Goal: Information Seeking & Learning: Learn about a topic

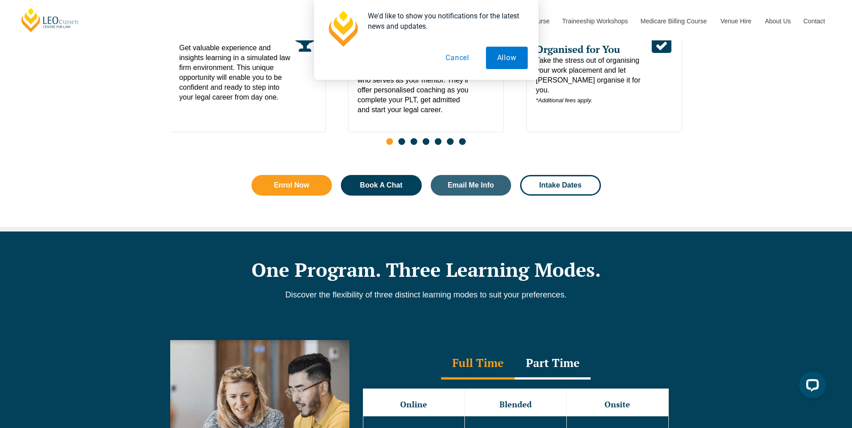
click at [457, 60] on button "Cancel" at bounding box center [457, 58] width 46 height 22
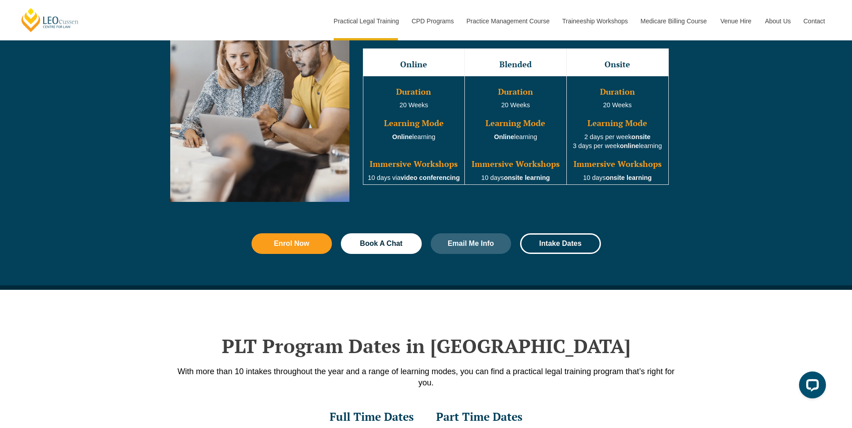
scroll to position [943, 0]
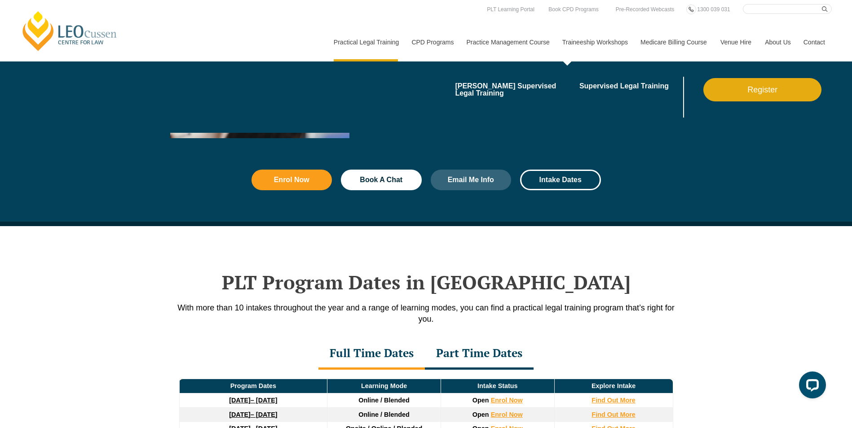
click at [584, 39] on link "Traineeship Workshops" at bounding box center [594, 42] width 78 height 39
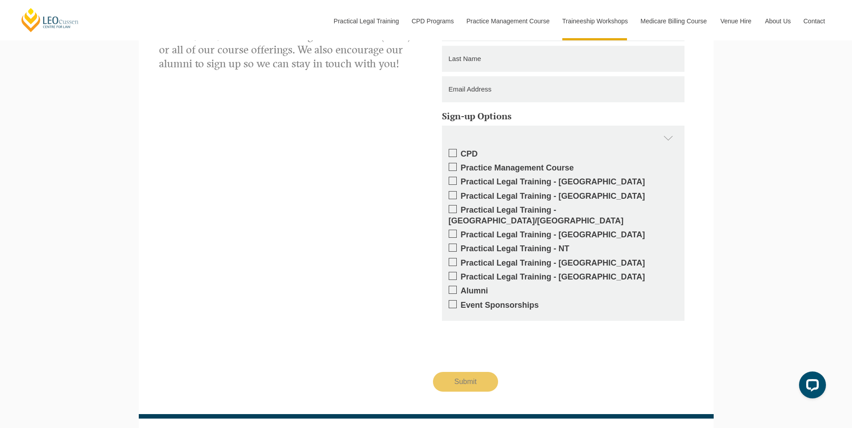
scroll to position [738, 0]
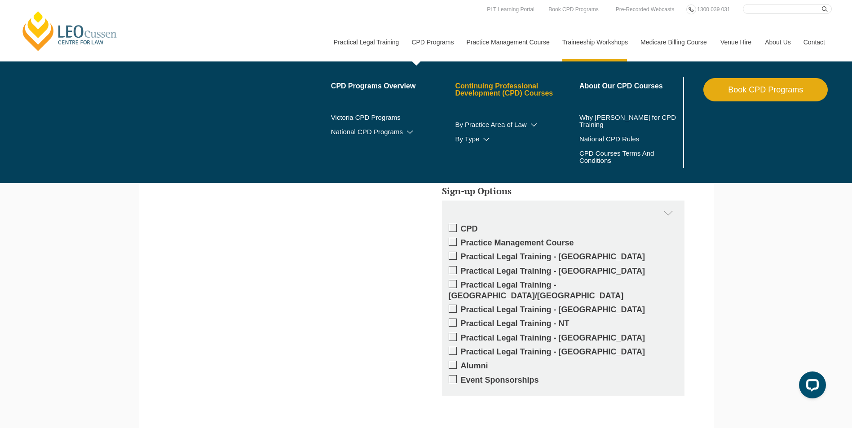
click at [477, 86] on link "Continuing Professional Development (CPD) Courses" at bounding box center [517, 90] width 124 height 14
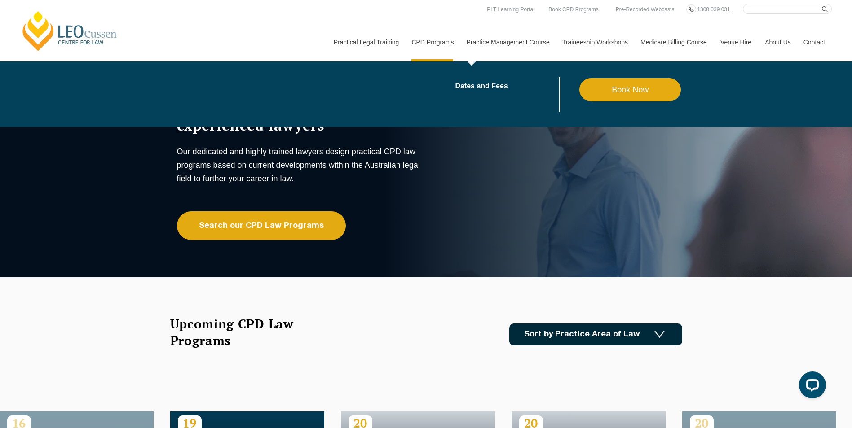
click at [518, 48] on link "Practice Management Course" at bounding box center [508, 42] width 96 height 39
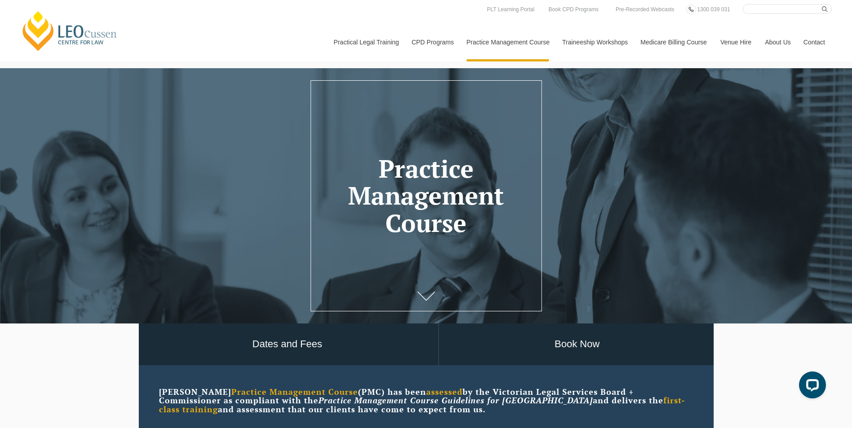
click at [429, 8] on div "[PERSON_NAME] Centre for Law Search here Practical Legal Training Our Practical…" at bounding box center [425, 32] width 811 height 57
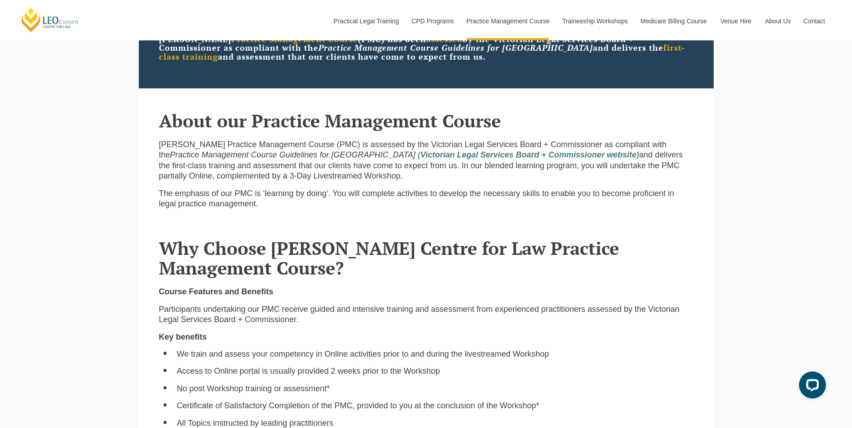
scroll to position [494, 0]
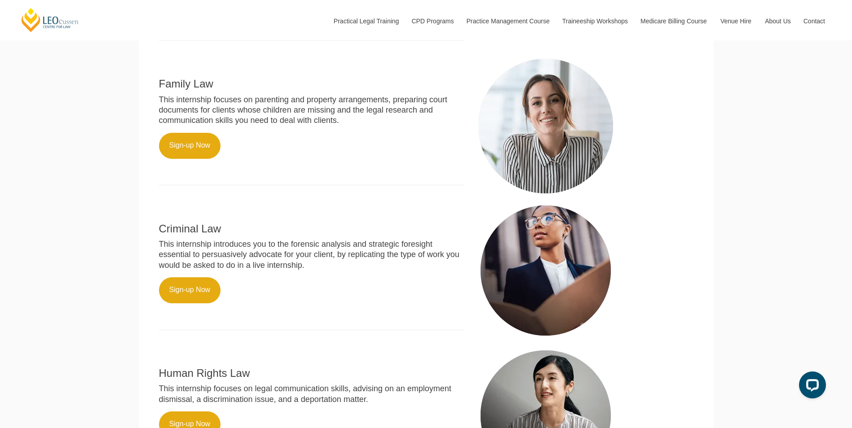
scroll to position [449, 0]
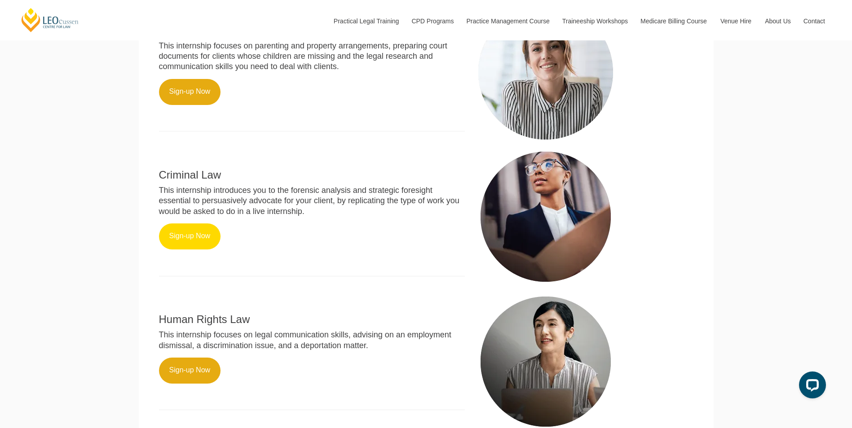
click at [200, 250] on link "Sign-up Now" at bounding box center [190, 237] width 62 height 26
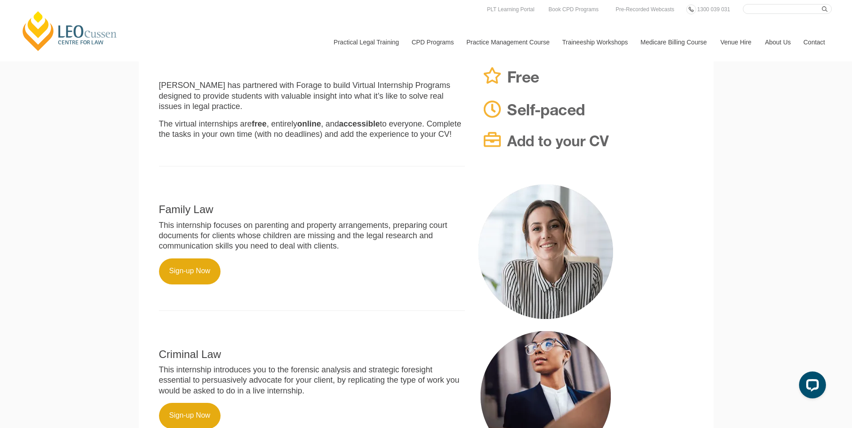
click at [310, 285] on p "Sign-up Now" at bounding box center [312, 272] width 306 height 26
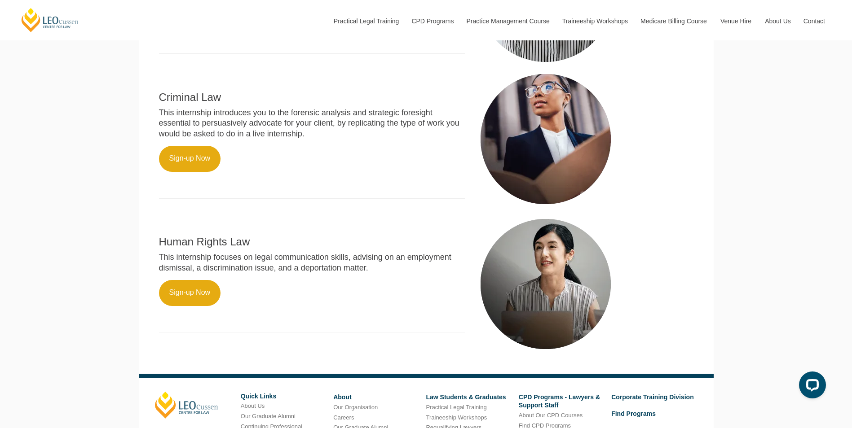
scroll to position [522, 0]
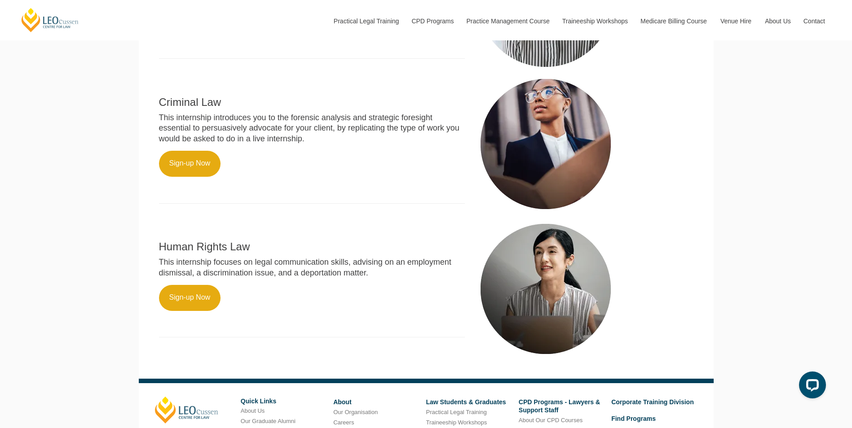
click at [335, 194] on p at bounding box center [312, 189] width 306 height 10
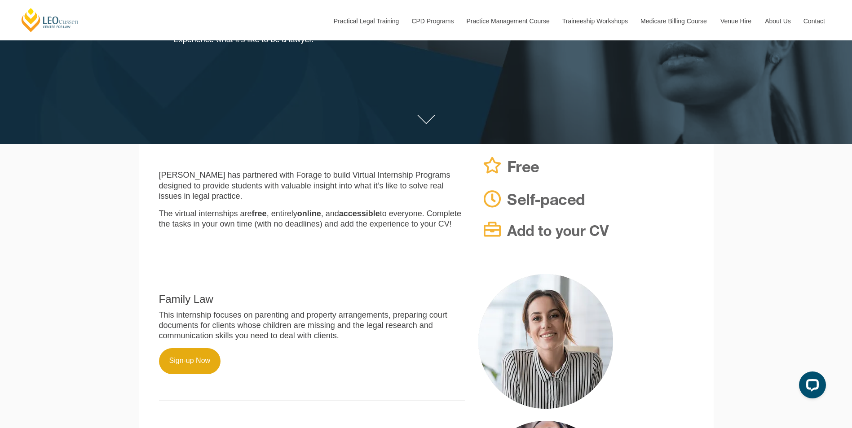
scroll to position [359, 0]
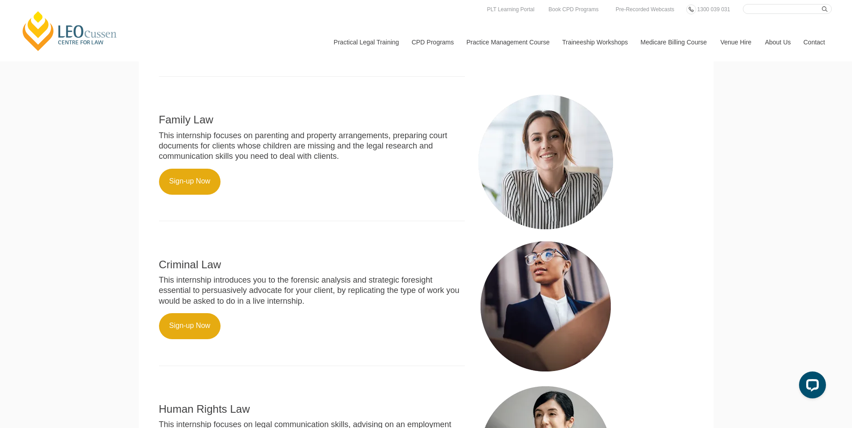
click at [759, 149] on div "Leo Cussen Centre for Law Search here Practical Legal Training Our Practical Le…" at bounding box center [426, 177] width 852 height 1072
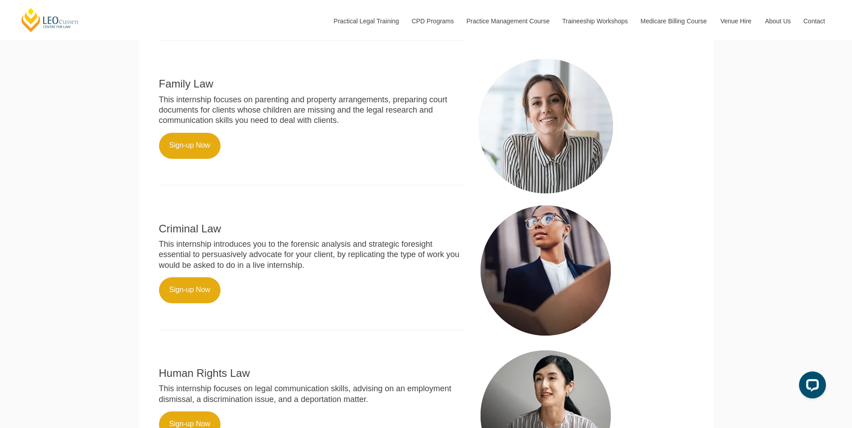
scroll to position [539, 0]
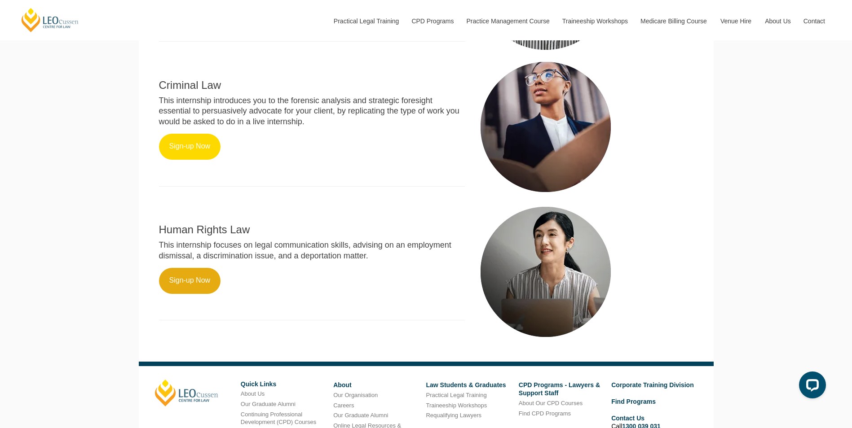
click at [193, 155] on link "Sign-up Now" at bounding box center [190, 147] width 62 height 26
